Goal: Information Seeking & Learning: Learn about a topic

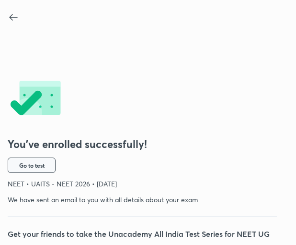
click at [46, 157] on button "Go to test" at bounding box center [32, 164] width 48 height 15
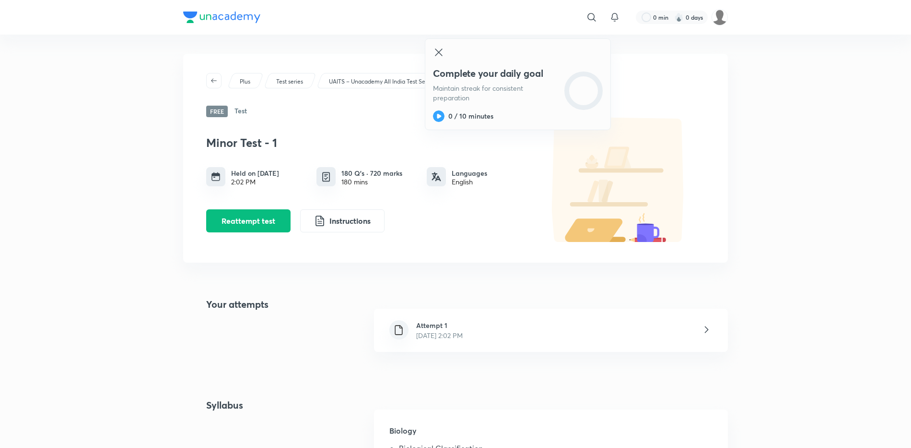
click at [291, 49] on div "Complete your daily goal Maintain streak for consistent preparation 0 / 10 minu…" at bounding box center [518, 84] width 186 height 92
click at [291, 54] on icon at bounding box center [439, 53] width 12 height 12
click at [291, 244] on div "Attempt 1 [DATE] 2:02 PM" at bounding box center [422, 330] width 96 height 20
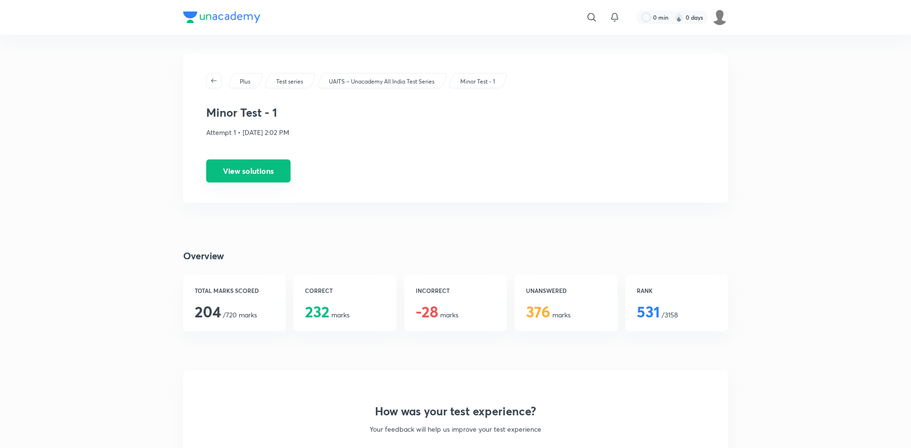
click at [269, 179] on button "View solutions" at bounding box center [248, 170] width 84 height 23
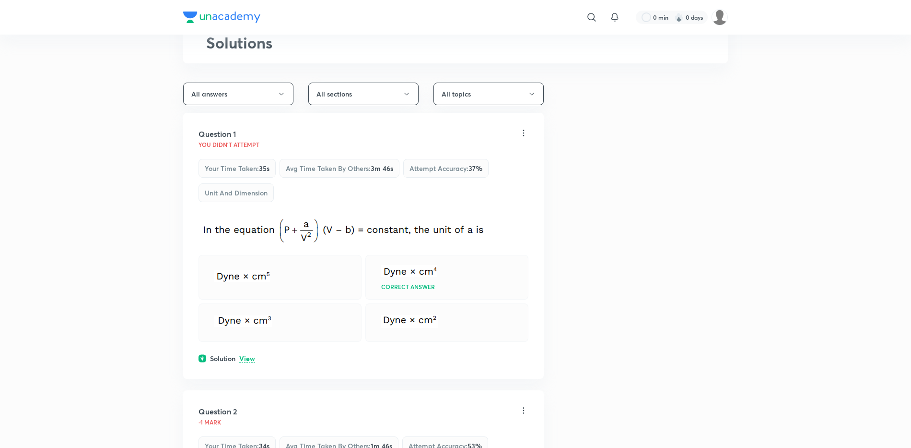
scroll to position [99, 0]
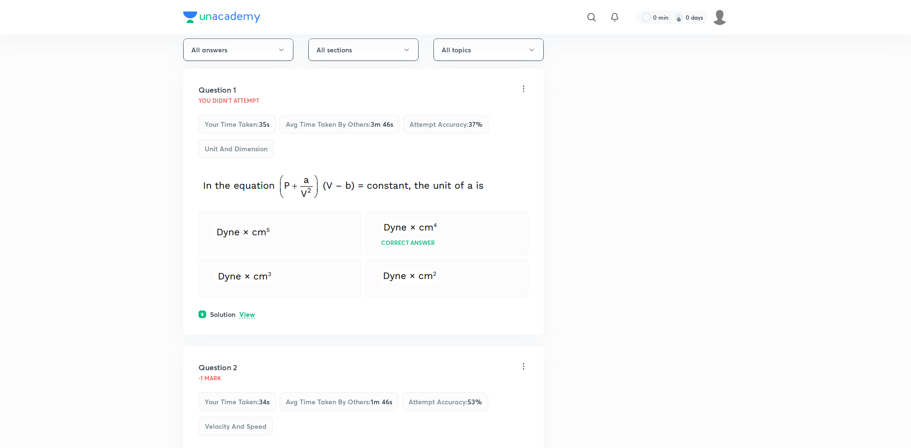
click at [250, 244] on p "View" at bounding box center [247, 314] width 16 height 7
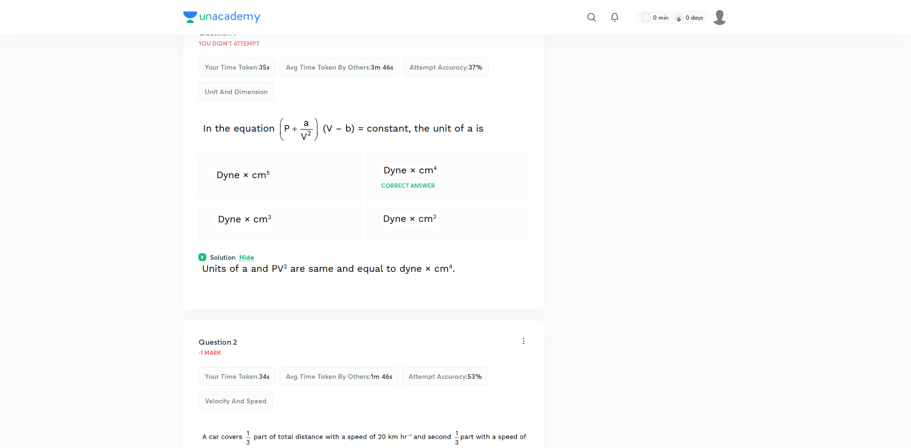
scroll to position [152, 0]
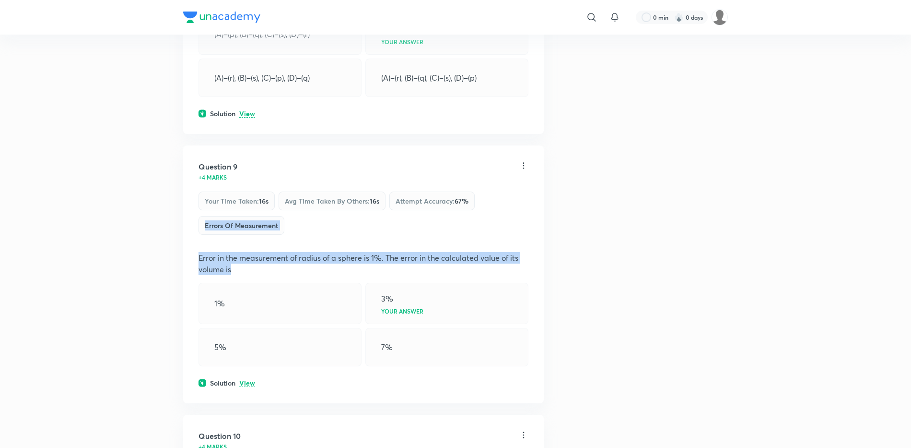
drag, startPoint x: 887, startPoint y: 267, endPoint x: 888, endPoint y: 216, distance: 51.3
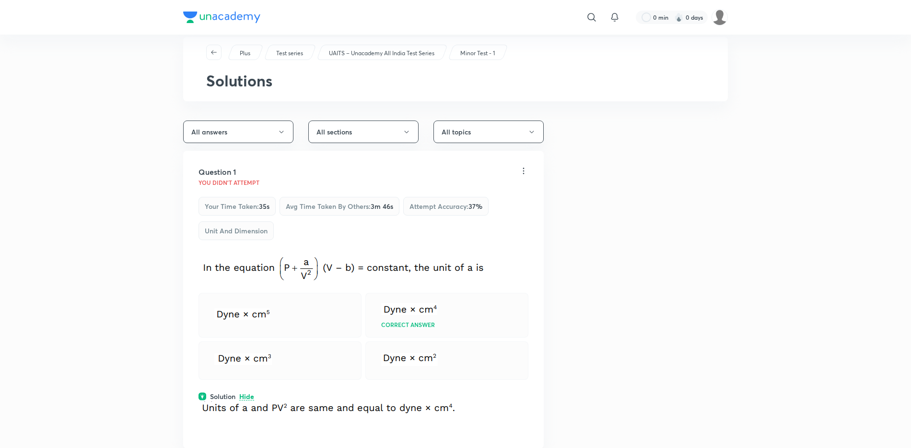
scroll to position [0, 0]
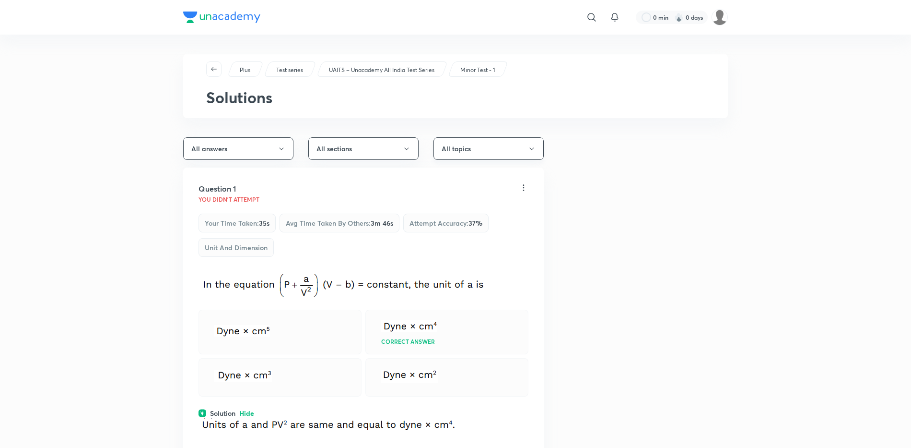
click at [291, 141] on button "All topics" at bounding box center [489, 148] width 110 height 23
click at [291, 151] on div at bounding box center [458, 224] width 916 height 448
click at [291, 151] on button "All sections" at bounding box center [363, 148] width 110 height 23
click at [291, 227] on span "Section - C - Biology" at bounding box center [362, 231] width 98 height 10
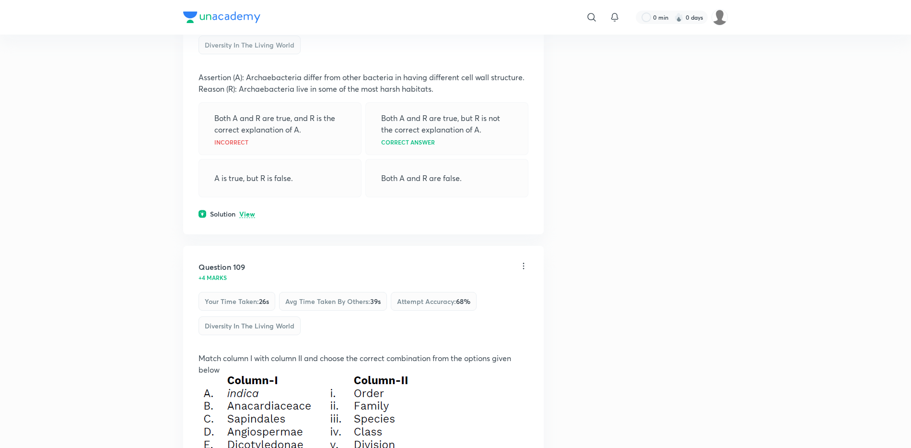
scroll to position [5182, 0]
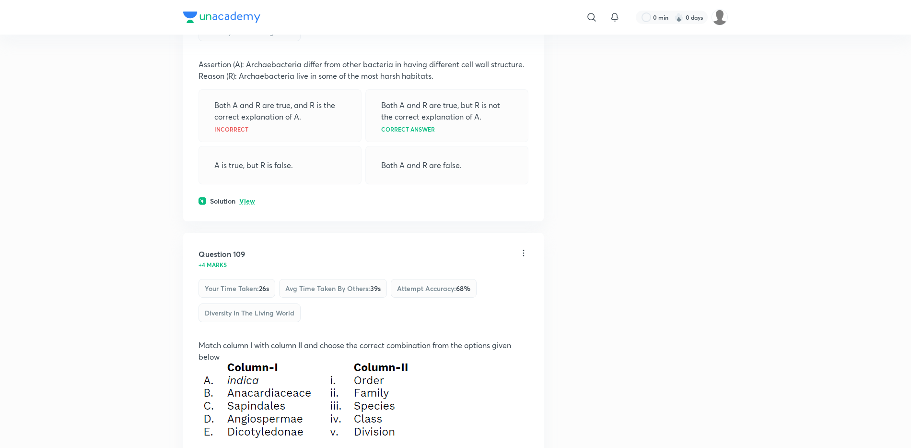
click at [247, 205] on p "View" at bounding box center [247, 201] width 16 height 7
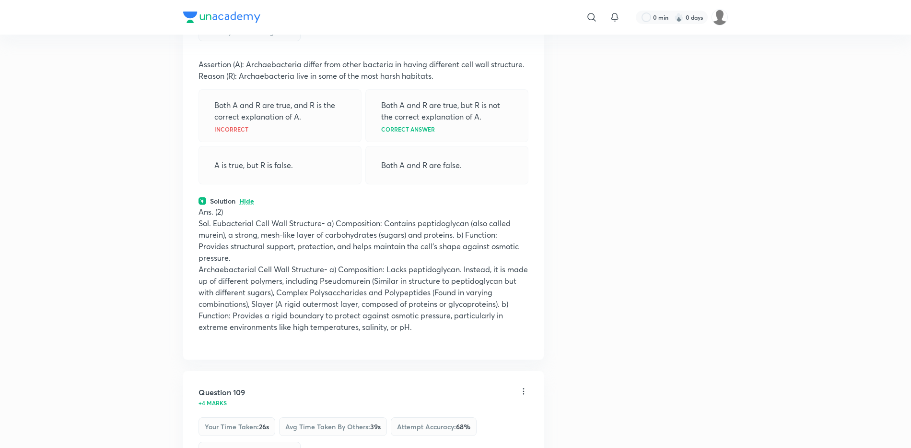
click at [247, 205] on p "Hide" at bounding box center [246, 201] width 15 height 7
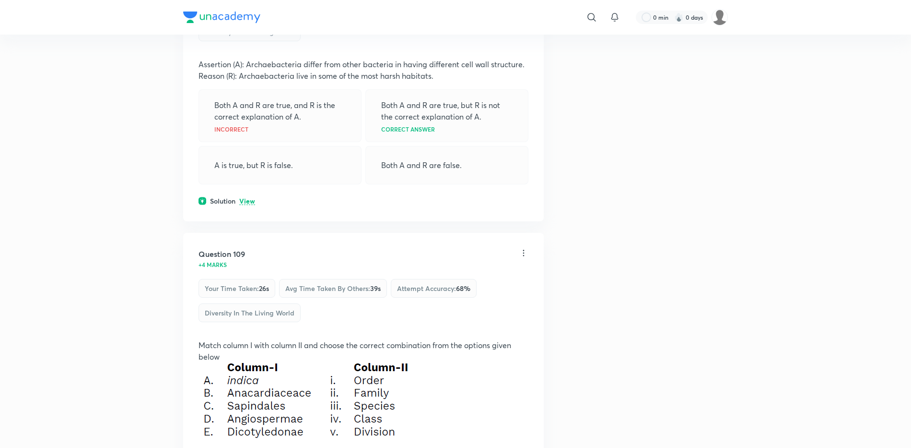
click at [247, 205] on p "View" at bounding box center [247, 201] width 16 height 7
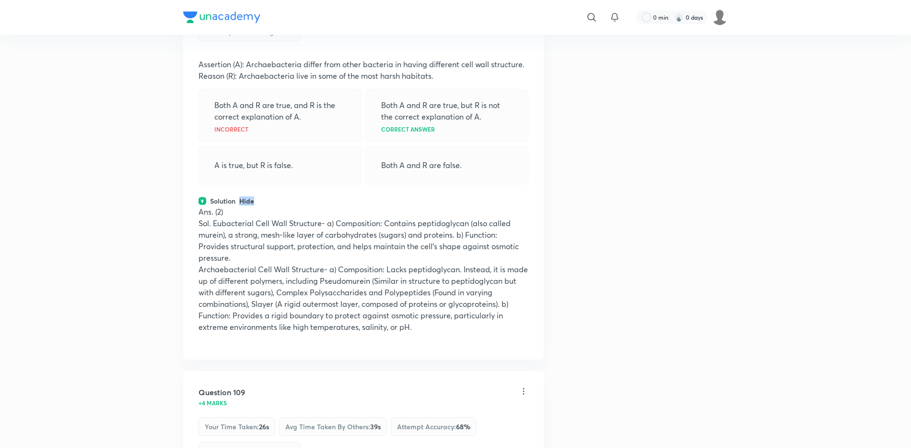
click at [247, 205] on p "Hide" at bounding box center [246, 201] width 15 height 7
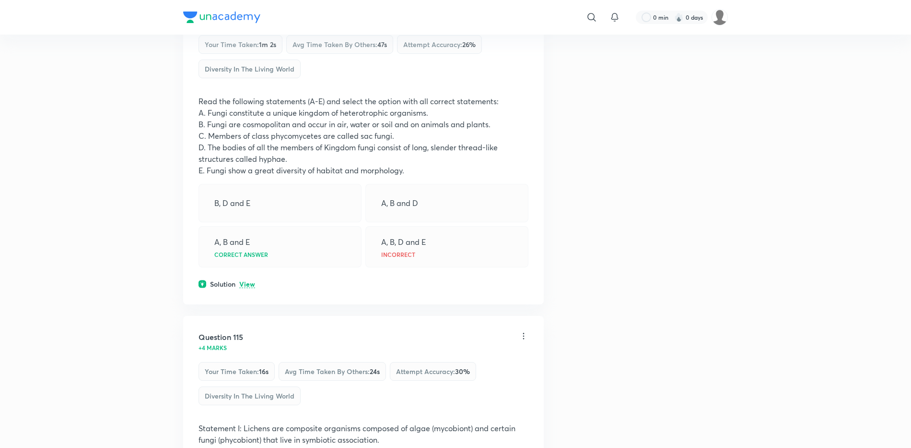
scroll to position [7022, 0]
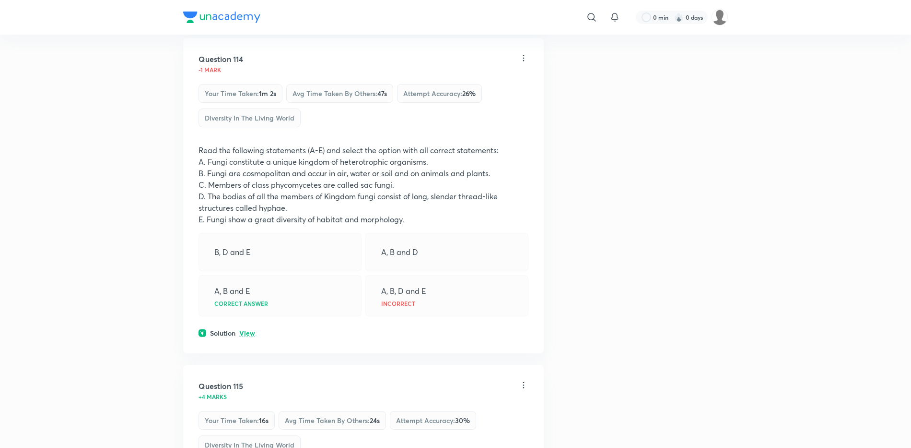
click at [248, 244] on p "View" at bounding box center [247, 333] width 16 height 7
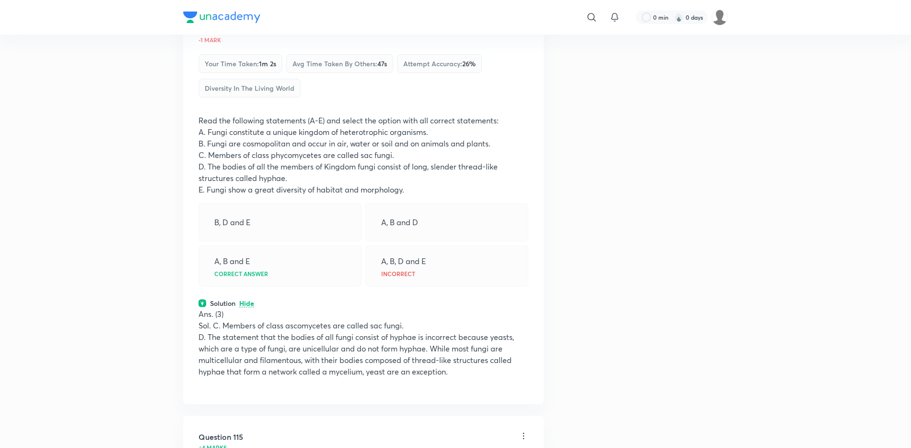
click at [248, 244] on p "Sol. C. Members of class ascomycetes are called sac fungi." at bounding box center [364, 325] width 330 height 12
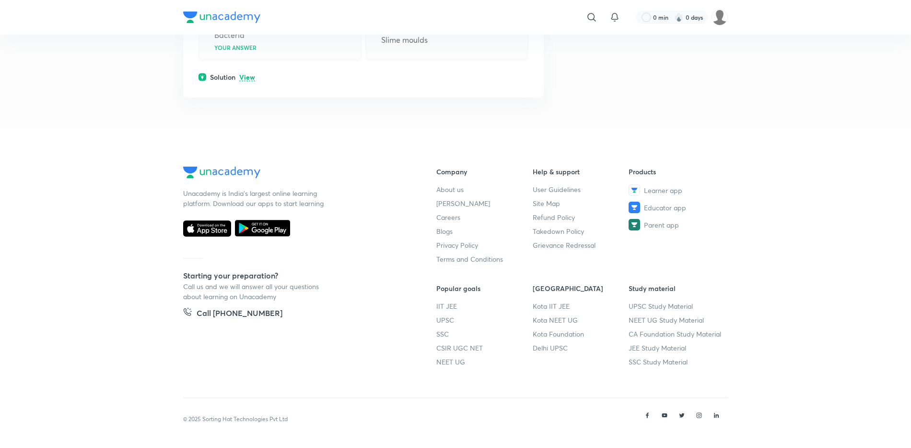
click at [248, 244] on div "Unacademy is India’s largest online learning platform. Download our apps to sta…" at bounding box center [294, 275] width 223 height 219
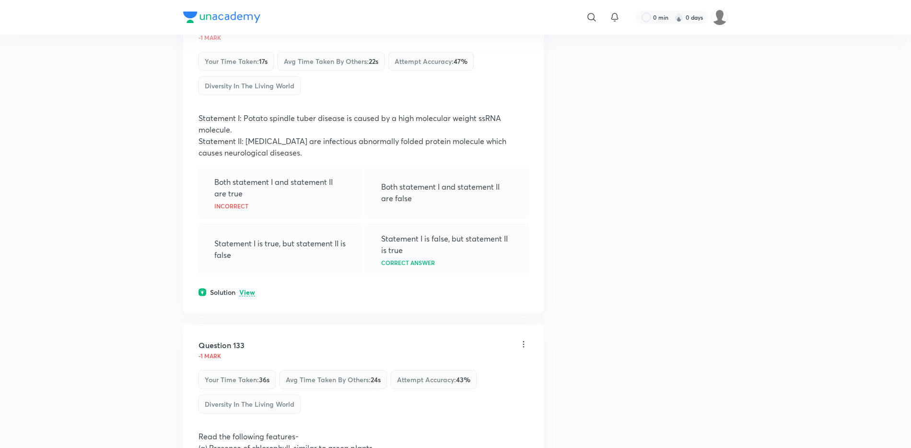
scroll to position [12226, 0]
click at [250, 244] on p "View" at bounding box center [247, 290] width 16 height 7
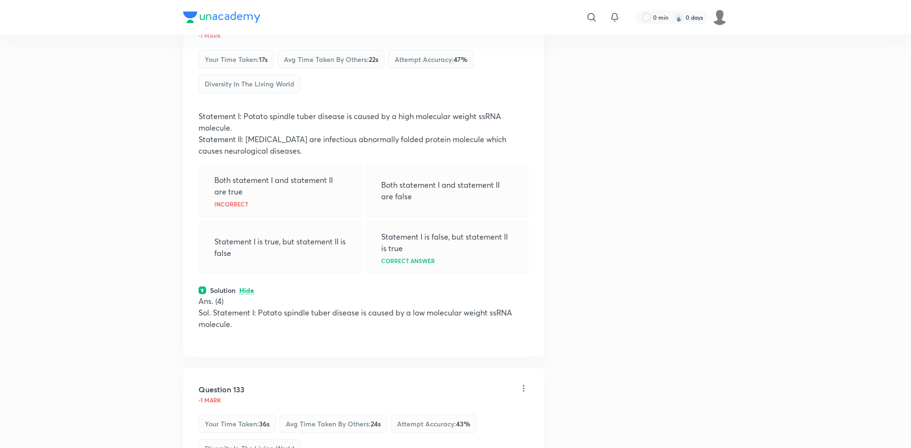
click at [250, 244] on p "Hide" at bounding box center [246, 290] width 15 height 7
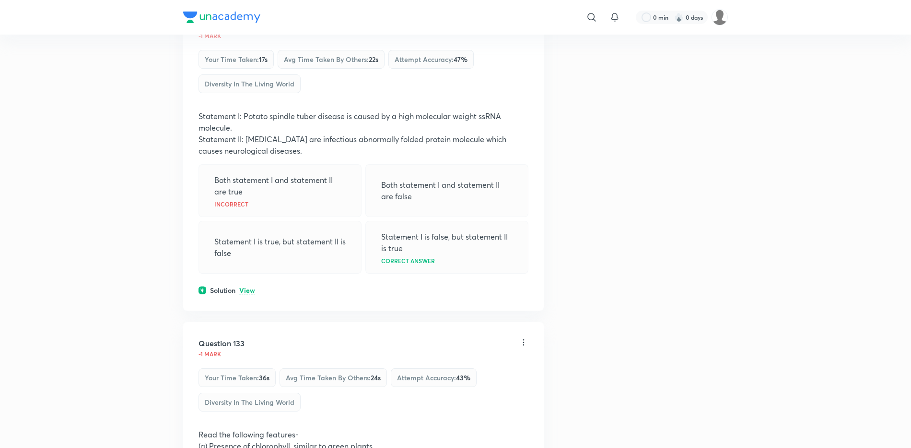
click at [250, 244] on p "View" at bounding box center [247, 290] width 16 height 7
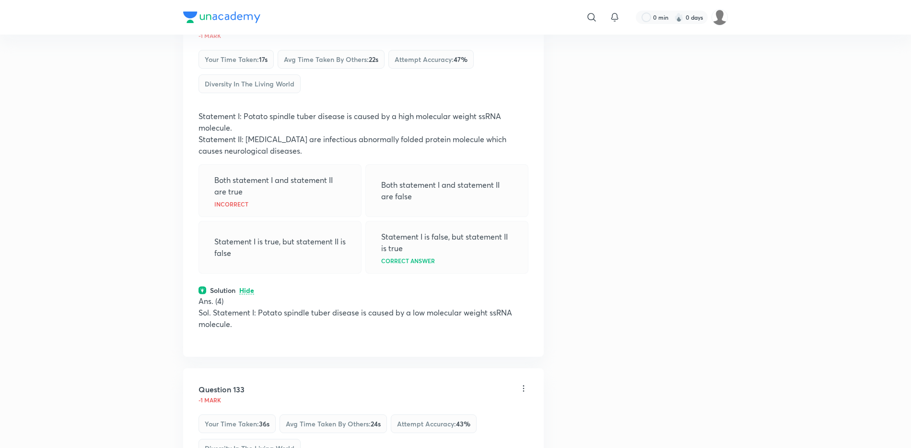
click at [250, 244] on p "Hide" at bounding box center [246, 290] width 15 height 7
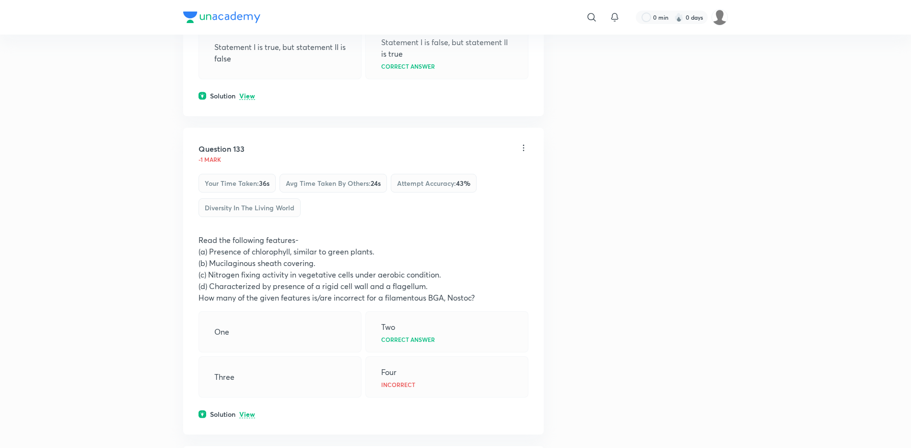
scroll to position [12425, 0]
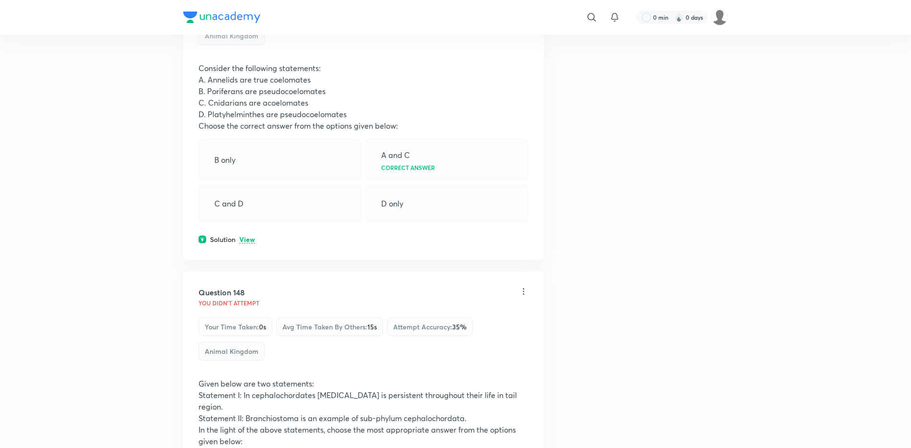
click at [250, 244] on p "You didn't Attempt" at bounding box center [229, 303] width 61 height 6
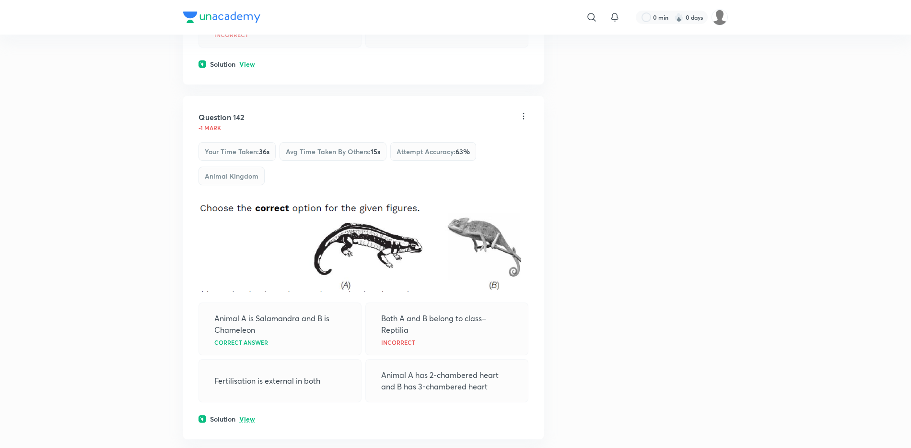
scroll to position [15350, 0]
